Goal: Task Accomplishment & Management: Manage account settings

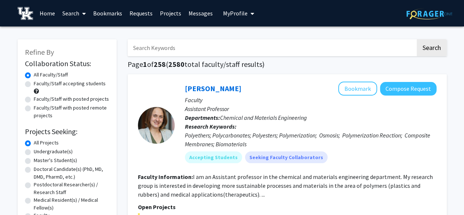
click at [235, 16] on span "My Profile" at bounding box center [235, 13] width 25 height 7
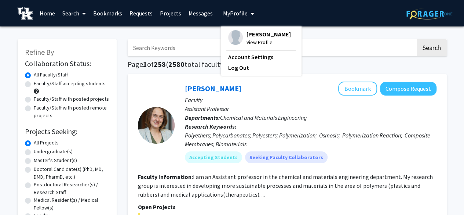
click at [179, 44] on input "Search Keywords" at bounding box center [272, 47] width 288 height 17
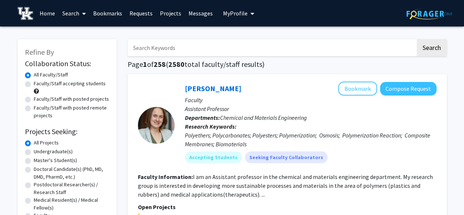
click at [235, 11] on span "My Profile" at bounding box center [235, 13] width 25 height 7
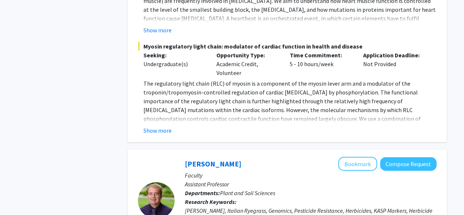
scroll to position [811, 0]
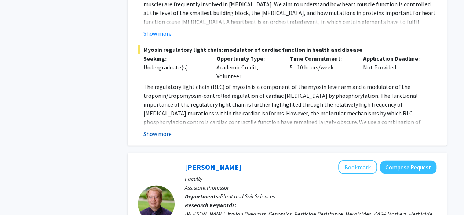
click at [162, 129] on button "Show more" at bounding box center [157, 133] width 28 height 9
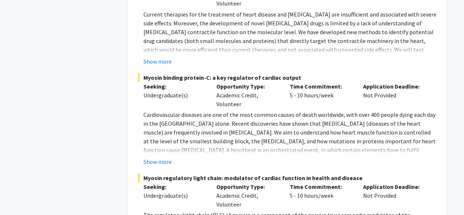
scroll to position [683, 0]
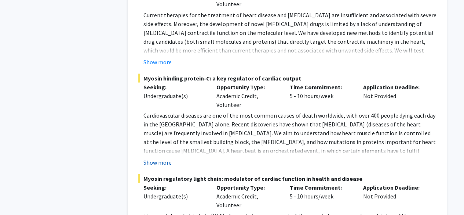
click at [168, 157] on button "Show more" at bounding box center [157, 161] width 28 height 9
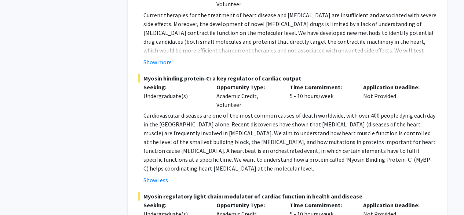
scroll to position [674, 0]
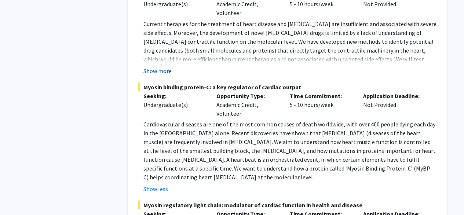
click at [165, 66] on button "Show more" at bounding box center [157, 70] width 28 height 9
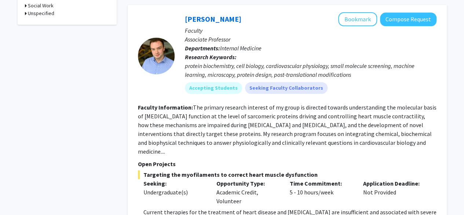
scroll to position [480, 0]
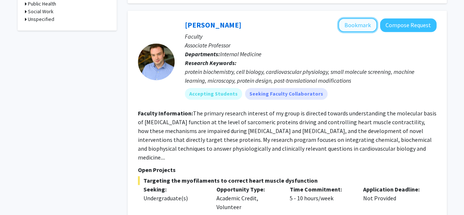
click at [356, 25] on button "Bookmark" at bounding box center [357, 25] width 39 height 14
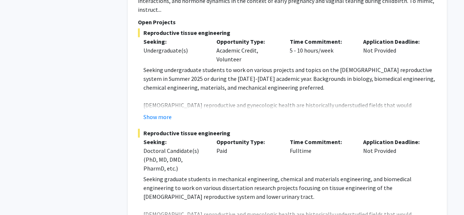
scroll to position [3150, 0]
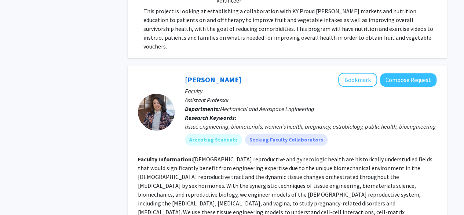
scroll to position [2929, 0]
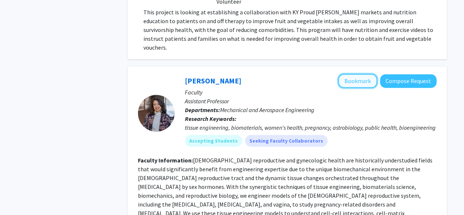
click at [370, 74] on button "Bookmark" at bounding box center [357, 81] width 39 height 14
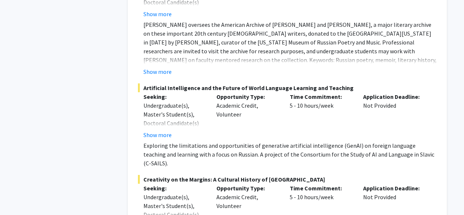
scroll to position [4076, 0]
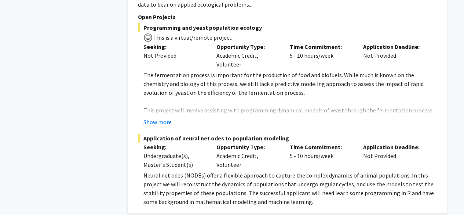
scroll to position [2243, 0]
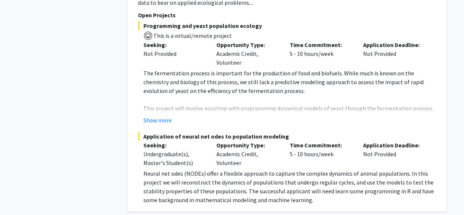
click at [441, 90] on div "[PERSON_NAME] Bookmark Compose Request Faculty Assistant Professor Departments:…" at bounding box center [287, 51] width 319 height 320
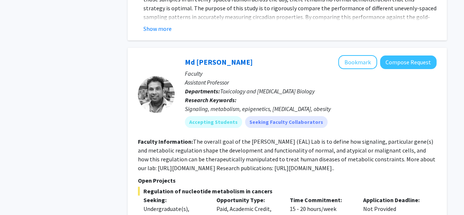
scroll to position [2750, 0]
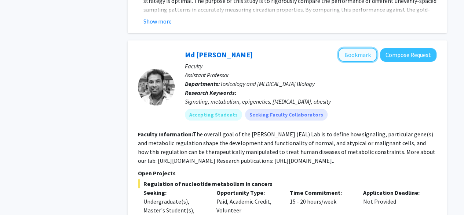
click at [367, 48] on button "Bookmark" at bounding box center [357, 55] width 39 height 14
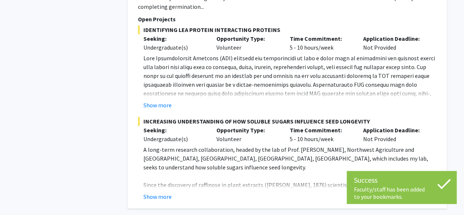
scroll to position [3198, 0]
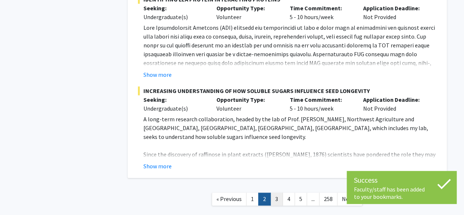
click at [277, 192] on link "3" at bounding box center [276, 198] width 12 height 13
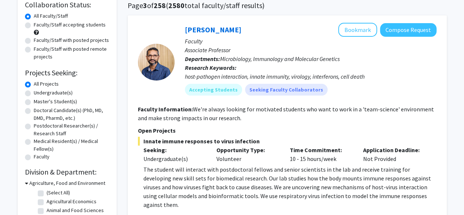
scroll to position [51, 0]
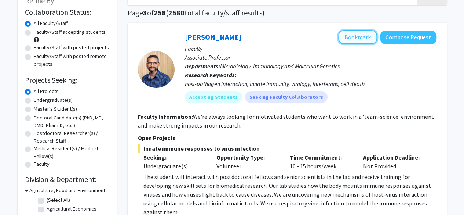
click at [350, 38] on button "Bookmark" at bounding box center [357, 37] width 39 height 14
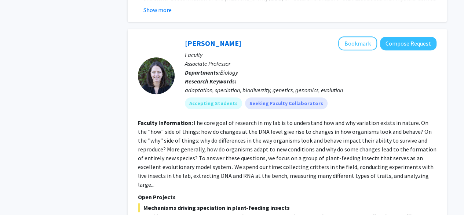
scroll to position [1626, 0]
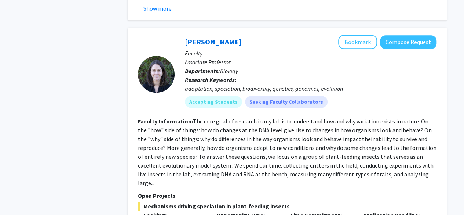
click at [340, 78] on fg-search-faculty "[PERSON_NAME] Bookmark Compose Request Faculty Associate Professor Departments:…" at bounding box center [287, 160] width 299 height 250
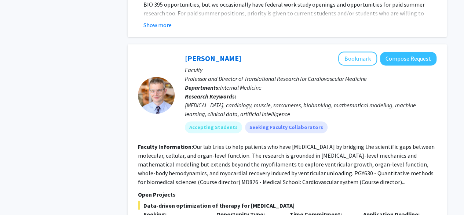
scroll to position [1880, 0]
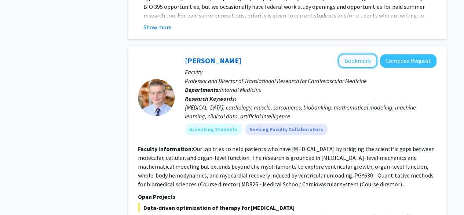
click at [357, 54] on button "Bookmark" at bounding box center [357, 61] width 39 height 14
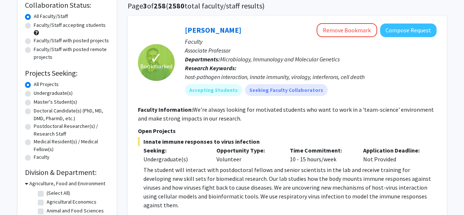
scroll to position [0, 0]
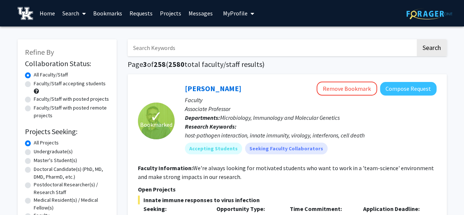
click at [111, 14] on link "Bookmarks" at bounding box center [107, 13] width 36 height 26
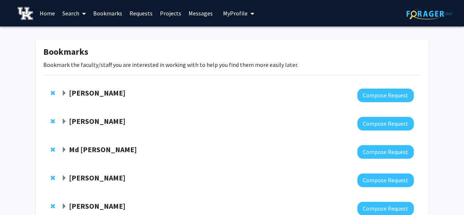
click at [240, 15] on span "My Profile" at bounding box center [235, 13] width 25 height 7
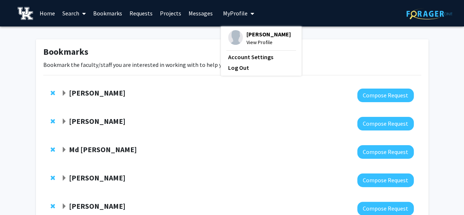
click at [260, 41] on span "View Profile" at bounding box center [268, 42] width 44 height 8
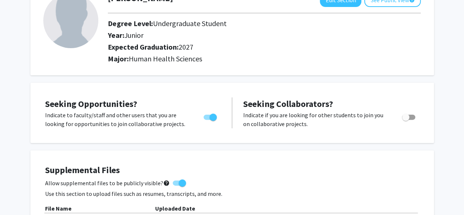
scroll to position [56, 0]
click at [337, 6] on button "Edit Section" at bounding box center [340, 0] width 41 height 14
select select "junior"
select select "2027"
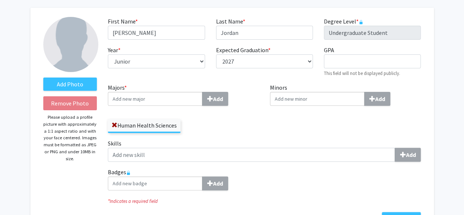
scroll to position [29, 0]
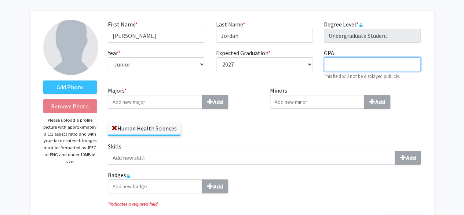
click at [351, 64] on input "GPA required" at bounding box center [372, 64] width 97 height 14
type input "3.957"
click at [333, 127] on div "Minors Add" at bounding box center [345, 114] width 162 height 56
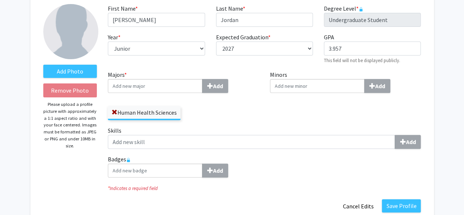
click at [174, 88] on input "Majors * Add" at bounding box center [155, 86] width 95 height 14
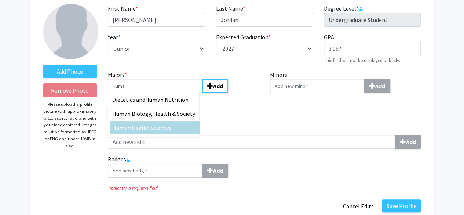
click at [162, 127] on span "n Health Sciences" at bounding box center [149, 127] width 44 height 7
click at [162, 93] on input "Huma" at bounding box center [155, 86] width 95 height 14
type input "Human Health Sciences"
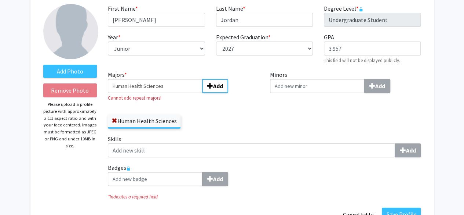
click at [307, 84] on input "Minors Add" at bounding box center [317, 86] width 95 height 14
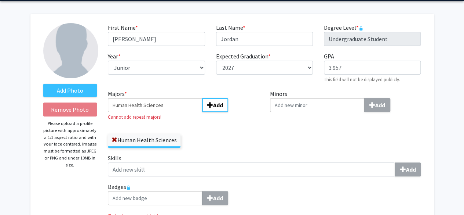
scroll to position [26, 0]
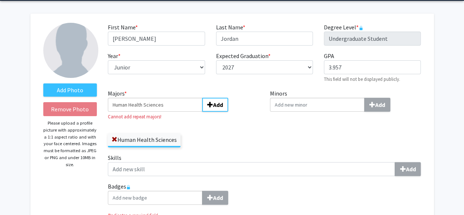
click at [304, 105] on input "Minors Add" at bounding box center [317, 105] width 95 height 14
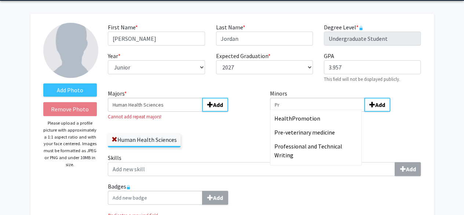
type input "P"
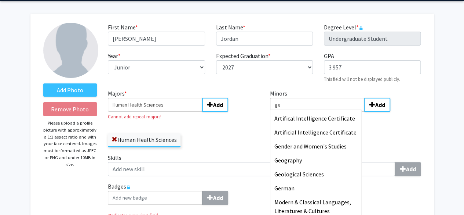
type input "g"
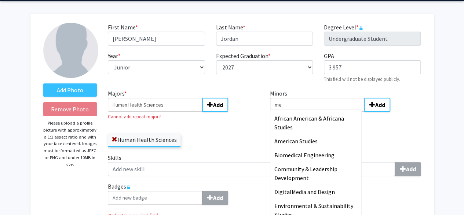
type input "m"
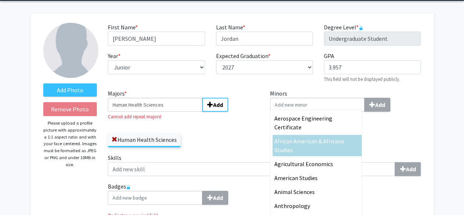
click at [433, 135] on div "Add Photo Remove Photo Please upload a profile picture with approximately a 1:1…" at bounding box center [231, 131] width 403 height 235
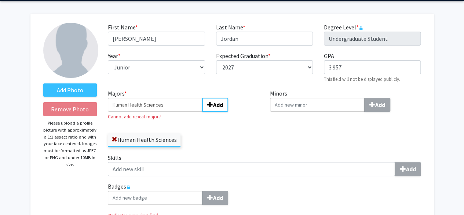
click at [225, 127] on div "Human Health Sciences" at bounding box center [183, 136] width 151 height 21
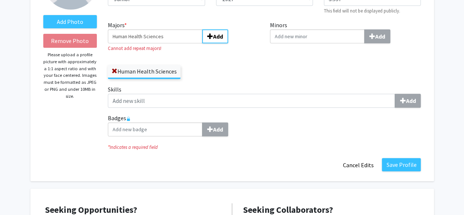
scroll to position [106, 0]
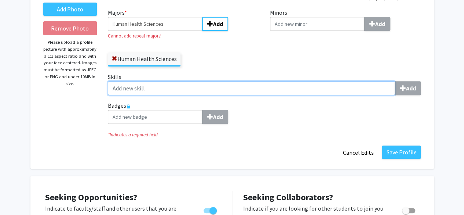
click at [195, 92] on input "Skills Add" at bounding box center [251, 88] width 287 height 14
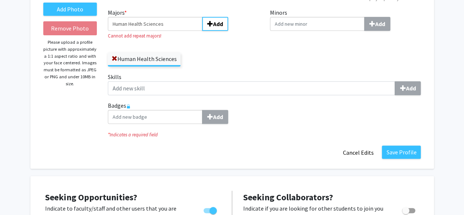
click at [277, 79] on label "Skills Add" at bounding box center [264, 83] width 313 height 23
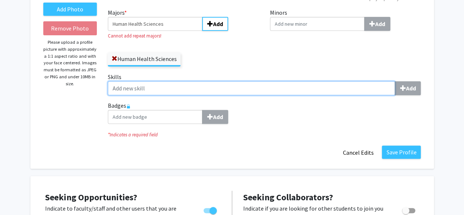
click at [277, 81] on input "Skills Add" at bounding box center [251, 88] width 287 height 14
type input "f"
type input "d"
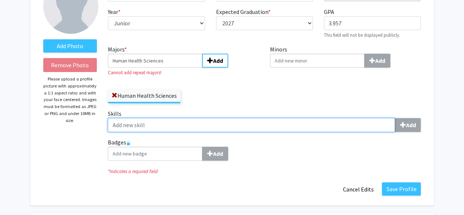
scroll to position [70, 0]
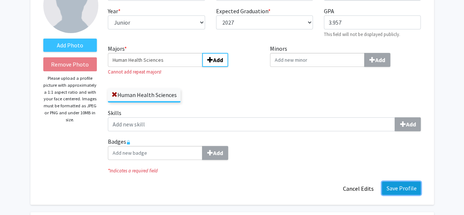
click at [405, 188] on button "Save Profile" at bounding box center [401, 187] width 39 height 13
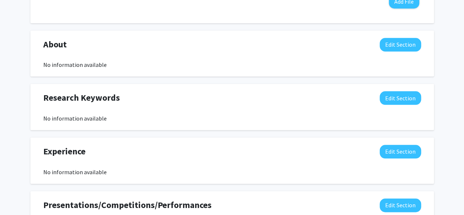
scroll to position [323, 0]
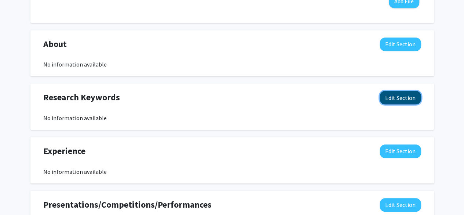
click at [413, 96] on button "Edit Section" at bounding box center [400, 98] width 41 height 14
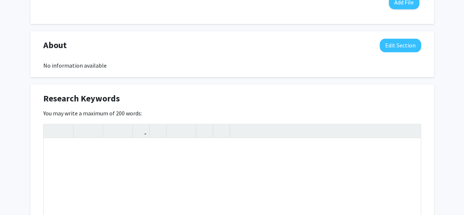
scroll to position [322, 0]
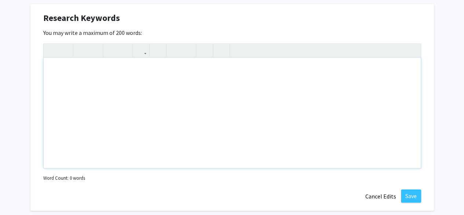
click at [168, 96] on div "Note to users with screen readers: Please deactivate our accessibility plugin f…" at bounding box center [232, 113] width 377 height 110
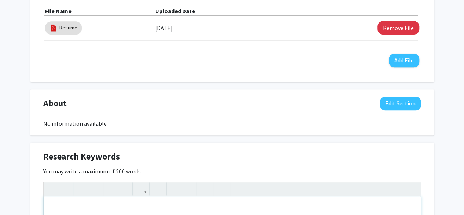
scroll to position [264, 0]
click at [390, 102] on button "Edit Section" at bounding box center [400, 103] width 41 height 14
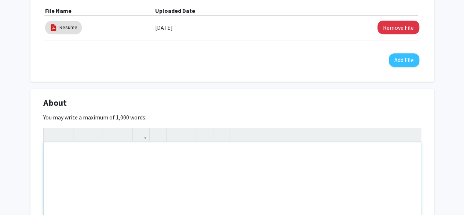
click at [192, 170] on div "Note to users with screen readers: Please deactivate our accessibility plugin f…" at bounding box center [232, 197] width 377 height 110
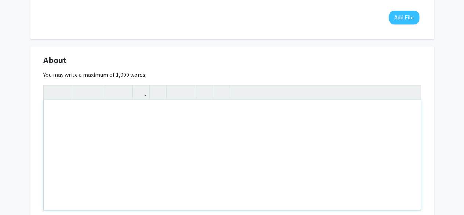
paste div "Note to users with screen readers: Please deactivate our accessibility plugin f…"
type textarea "<p>I am an upcoming junior biology undergraduate passionate about science and t…"
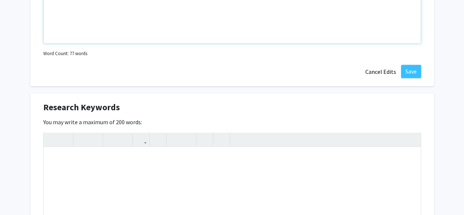
scroll to position [374, 0]
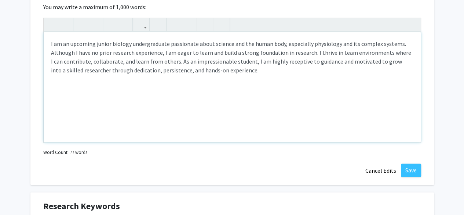
click at [125, 46] on p "I am an upcoming junior biology undergraduate passionate about science and the …" at bounding box center [232, 56] width 362 height 35
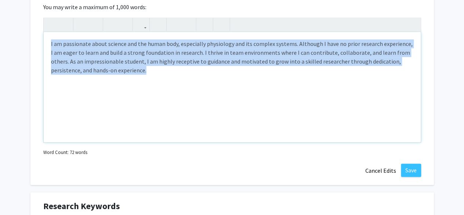
drag, startPoint x: 140, startPoint y: 89, endPoint x: 40, endPoint y: 40, distance: 111.7
click at [40, 40] on div "About Edit Section You may write a maximum of 1,000 words: <p>I am passionate a…" at bounding box center [231, 82] width 403 height 206
type textarea "<p>I have a strong passion for science and the human body, especially physiolog…"
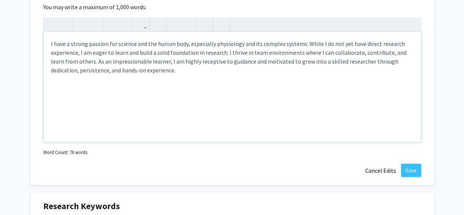
click at [161, 78] on div "I have a strong passion for science and the human body, especially physiology a…" at bounding box center [232, 87] width 377 height 110
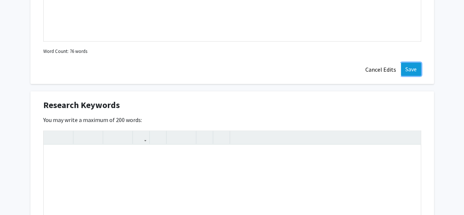
click at [416, 66] on button "Save" at bounding box center [411, 68] width 20 height 13
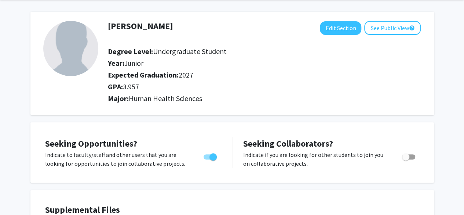
scroll to position [0, 0]
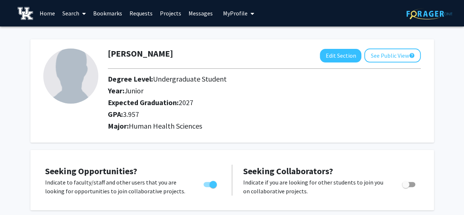
click at [75, 81] on img at bounding box center [70, 75] width 55 height 55
click at [340, 52] on button "Edit Section" at bounding box center [340, 56] width 41 height 14
select select "junior"
select select "2027"
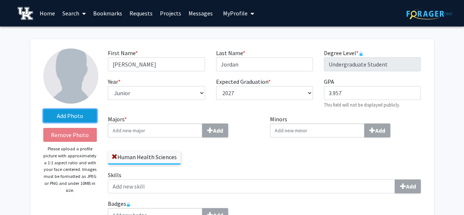
click at [76, 118] on label "Add Photo" at bounding box center [70, 115] width 54 height 13
click at [0, 0] on input "Add Photo" at bounding box center [0, 0] width 0 height 0
click at [79, 121] on label "Add Photo" at bounding box center [70, 115] width 54 height 13
click at [0, 0] on input "Add Photo" at bounding box center [0, 0] width 0 height 0
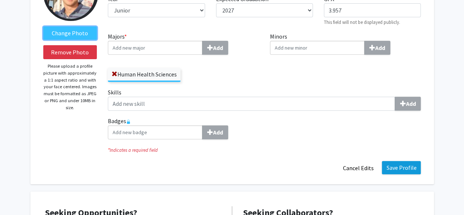
scroll to position [83, 0]
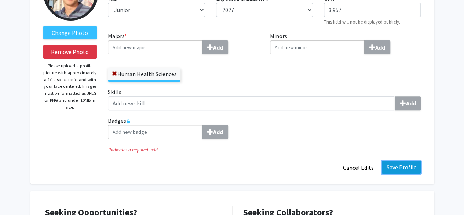
click at [413, 165] on button "Save Profile" at bounding box center [401, 166] width 39 height 13
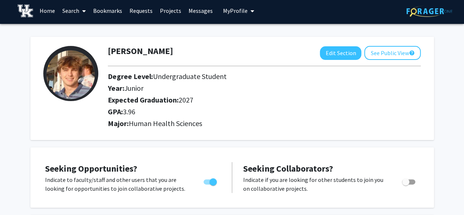
scroll to position [0, 0]
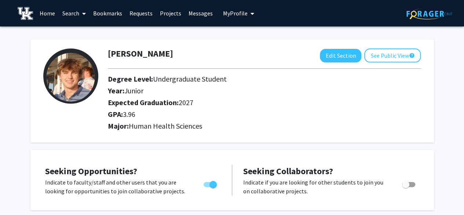
click at [116, 18] on link "Bookmarks" at bounding box center [107, 13] width 36 height 26
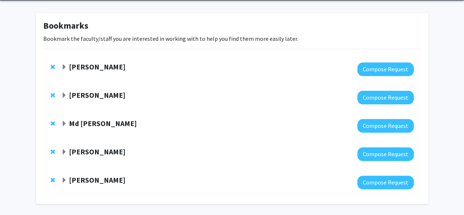
scroll to position [30, 0]
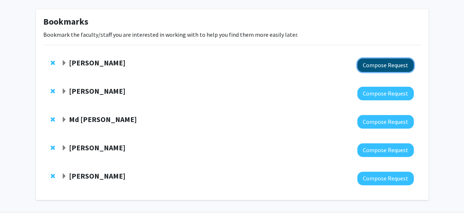
click at [368, 69] on button "Compose Request" at bounding box center [385, 65] width 56 height 14
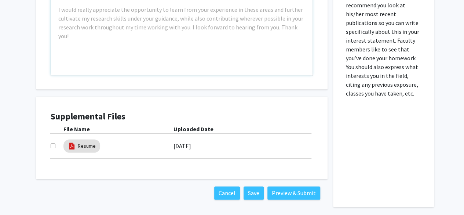
scroll to position [398, 0]
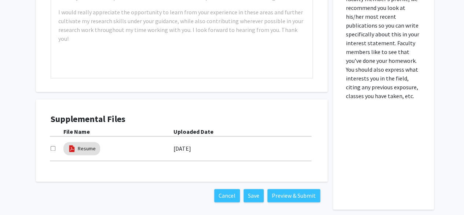
click at [52, 148] on input "checkbox" at bounding box center [53, 148] width 5 height 5
checkbox input "false"
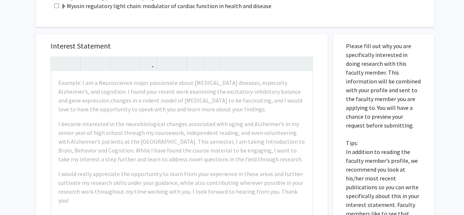
scroll to position [236, 0]
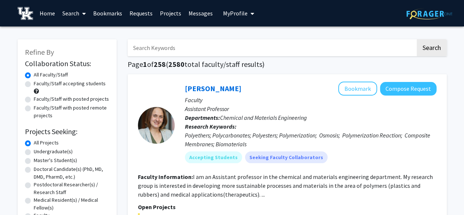
click at [43, 13] on link "Home" at bounding box center [47, 13] width 23 height 26
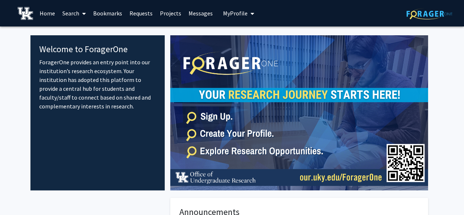
click at [63, 10] on link "Search" at bounding box center [74, 13] width 31 height 26
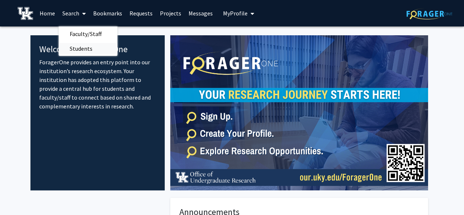
click at [92, 50] on span "Students" at bounding box center [81, 48] width 45 height 15
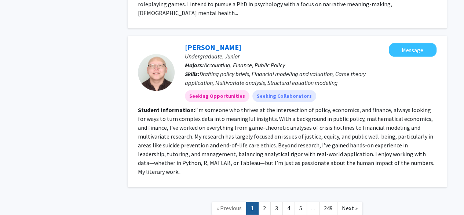
scroll to position [1738, 0]
click at [266, 201] on link "2" at bounding box center [264, 207] width 12 height 13
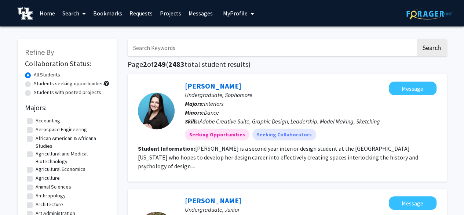
click at [110, 12] on link "Bookmarks" at bounding box center [107, 13] width 36 height 26
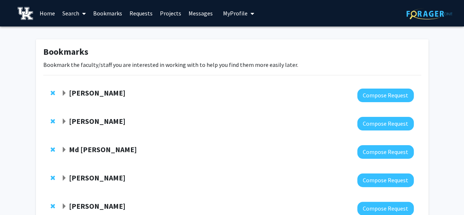
click at [64, 93] on span "Expand Thomas Kampourakis Bookmark" at bounding box center [64, 93] width 6 height 6
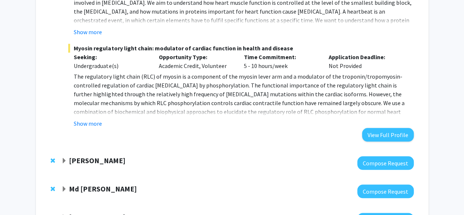
scroll to position [329, 0]
